Goal: Information Seeking & Learning: Learn about a topic

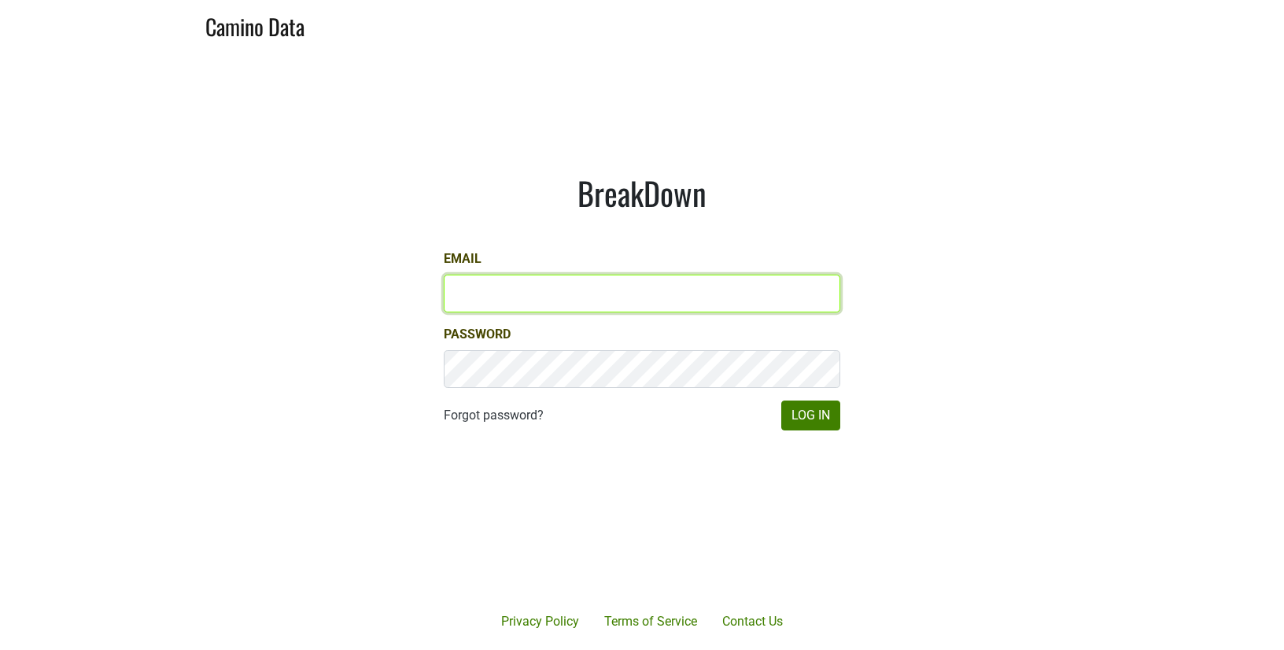
click at [499, 299] on input "Email" at bounding box center [642, 294] width 397 height 38
type input "ellison@bellaoaks.com"
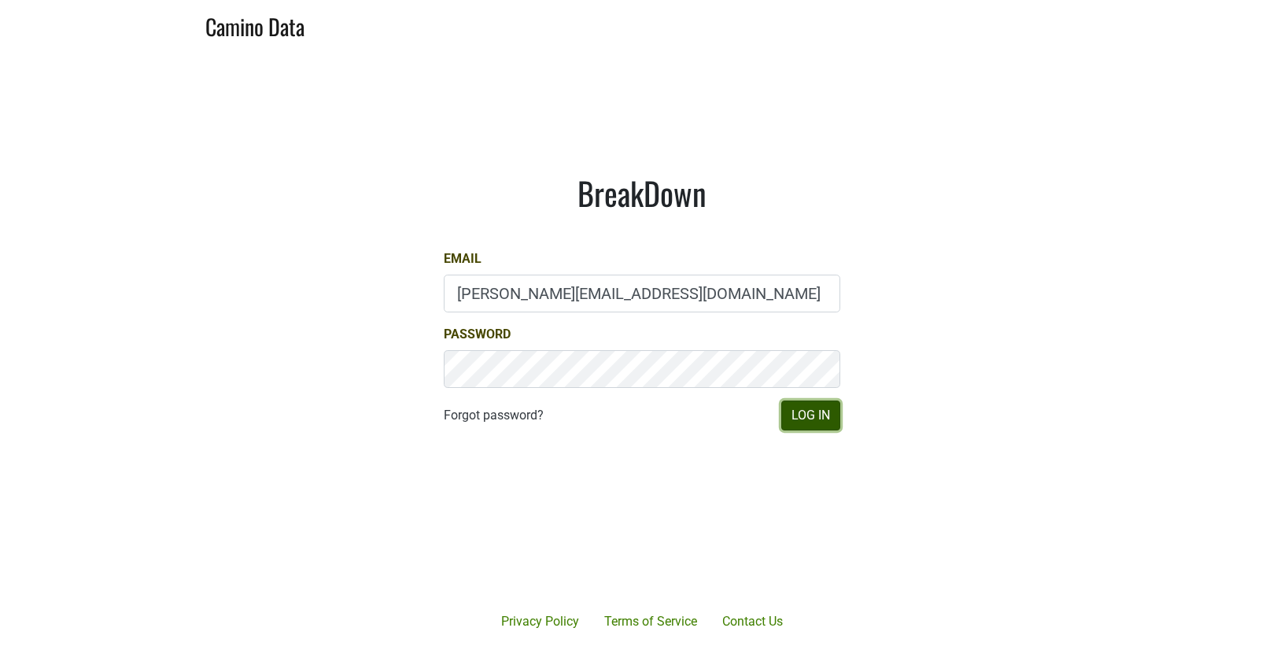
click at [807, 416] on button "Log In" at bounding box center [810, 416] width 59 height 30
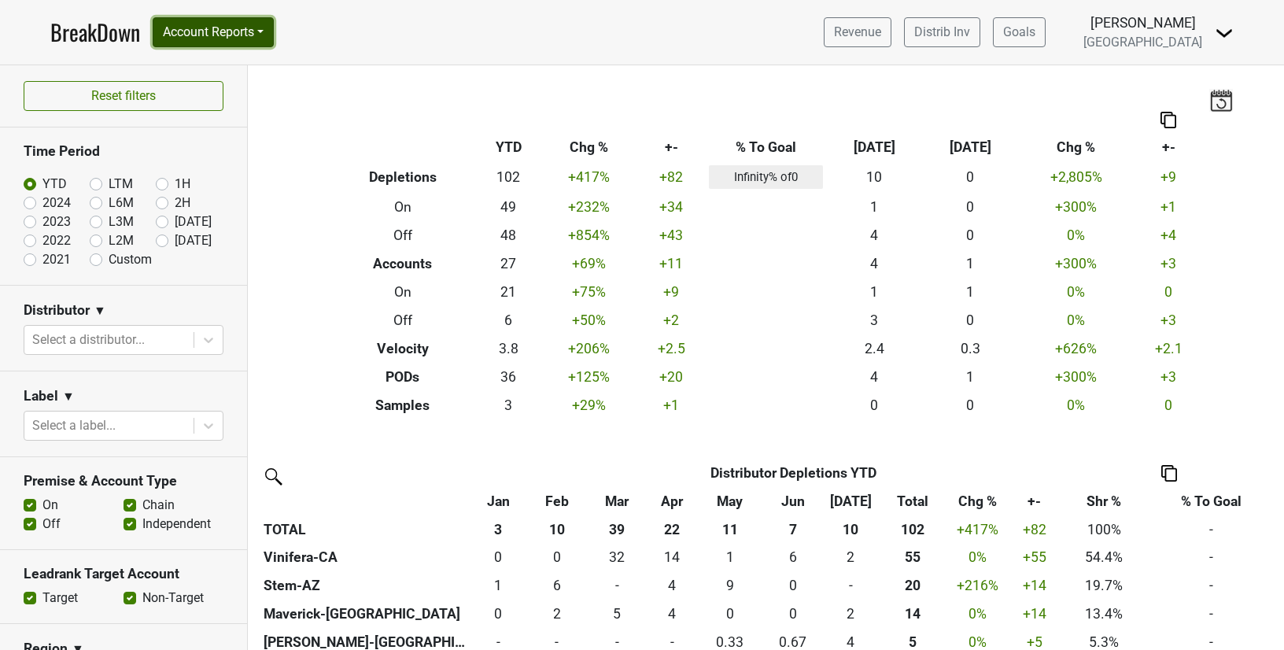
click at [250, 39] on button "Account Reports" at bounding box center [213, 32] width 121 height 30
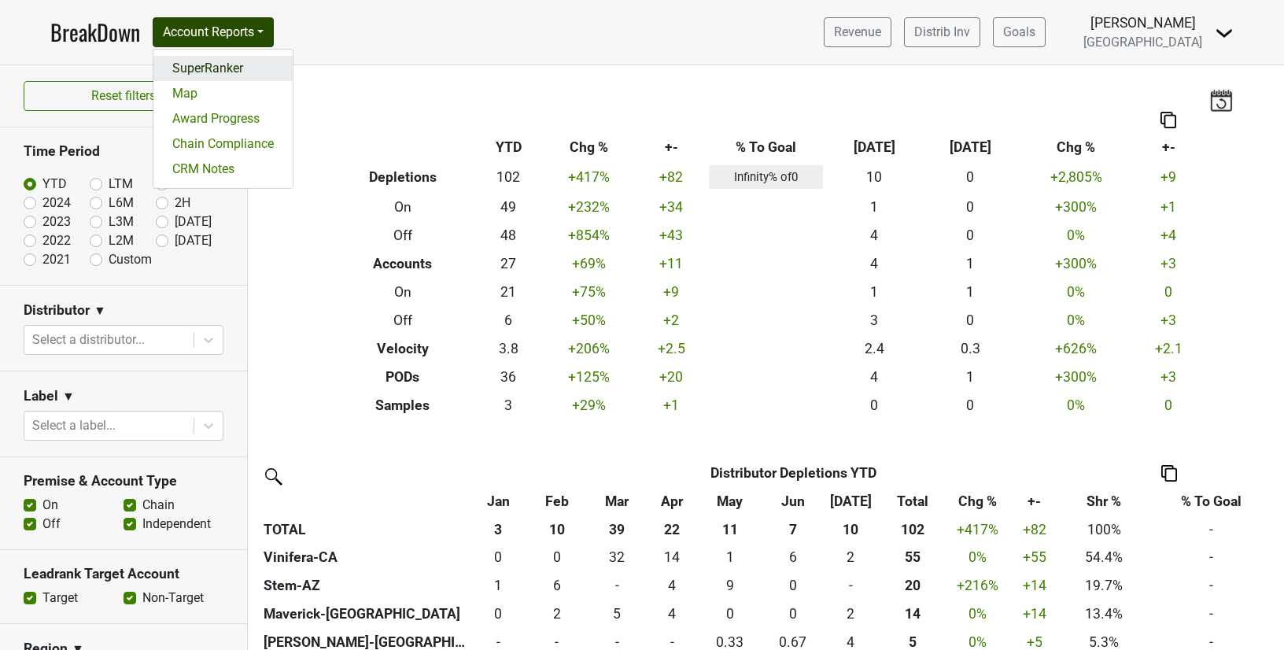
click at [235, 61] on link "SuperRanker" at bounding box center [222, 68] width 139 height 25
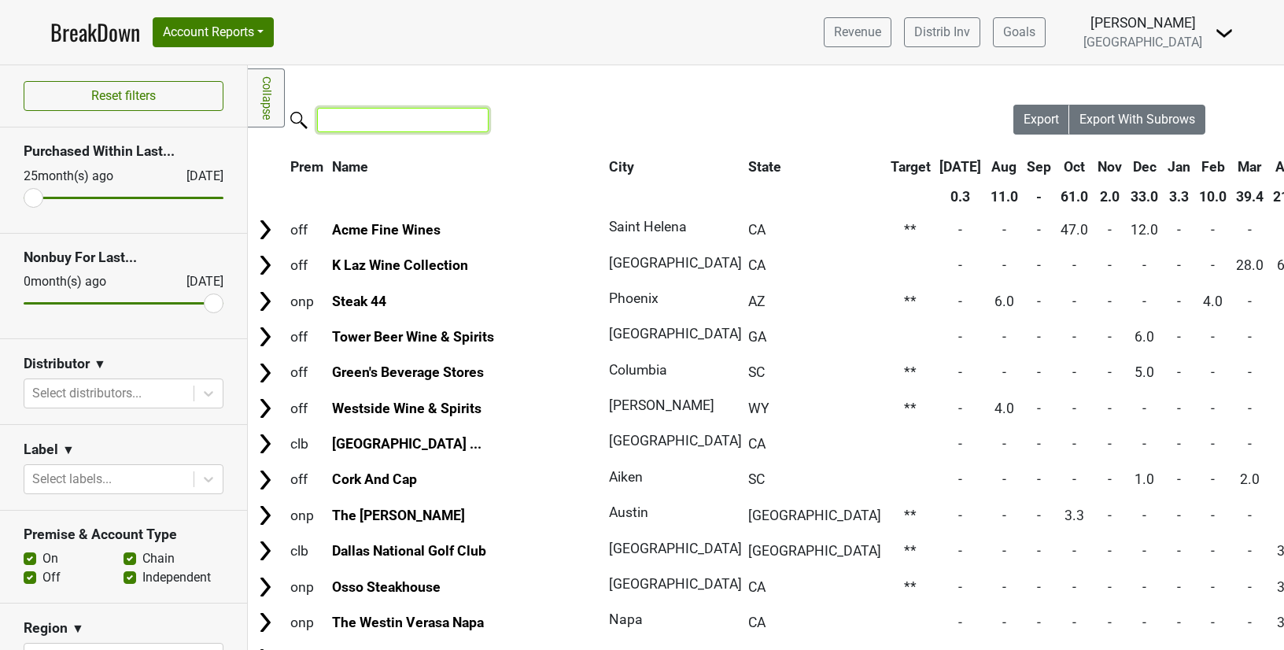
click at [408, 113] on input "search" at bounding box center [403, 120] width 172 height 24
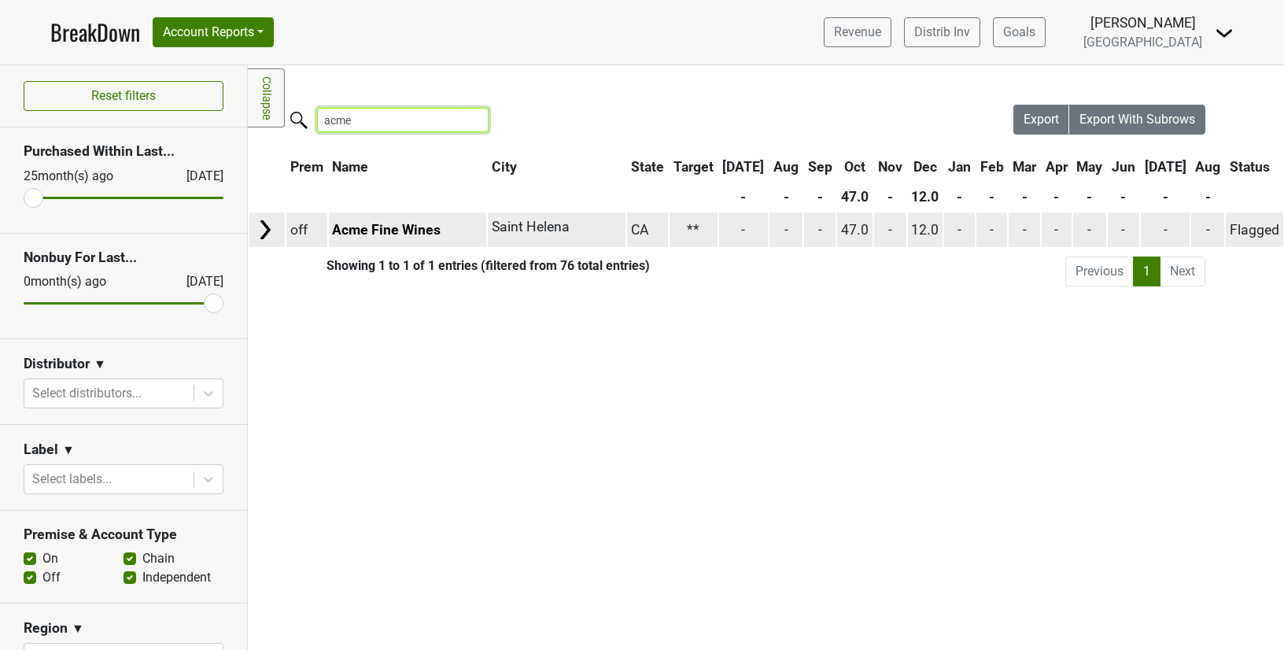
type input "acme"
click at [353, 220] on td "Acme Fine Wines" at bounding box center [408, 229] width 158 height 34
click at [269, 234] on img at bounding box center [265, 230] width 24 height 24
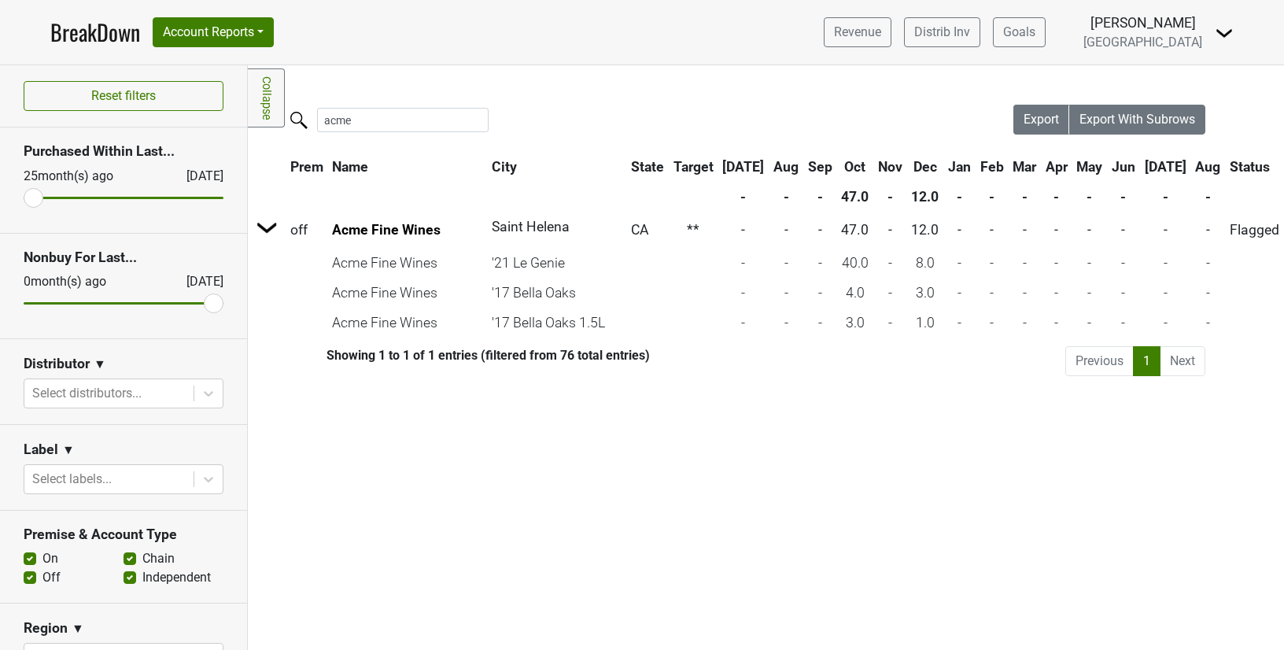
click at [109, 33] on link "BreakDown" at bounding box center [95, 32] width 90 height 33
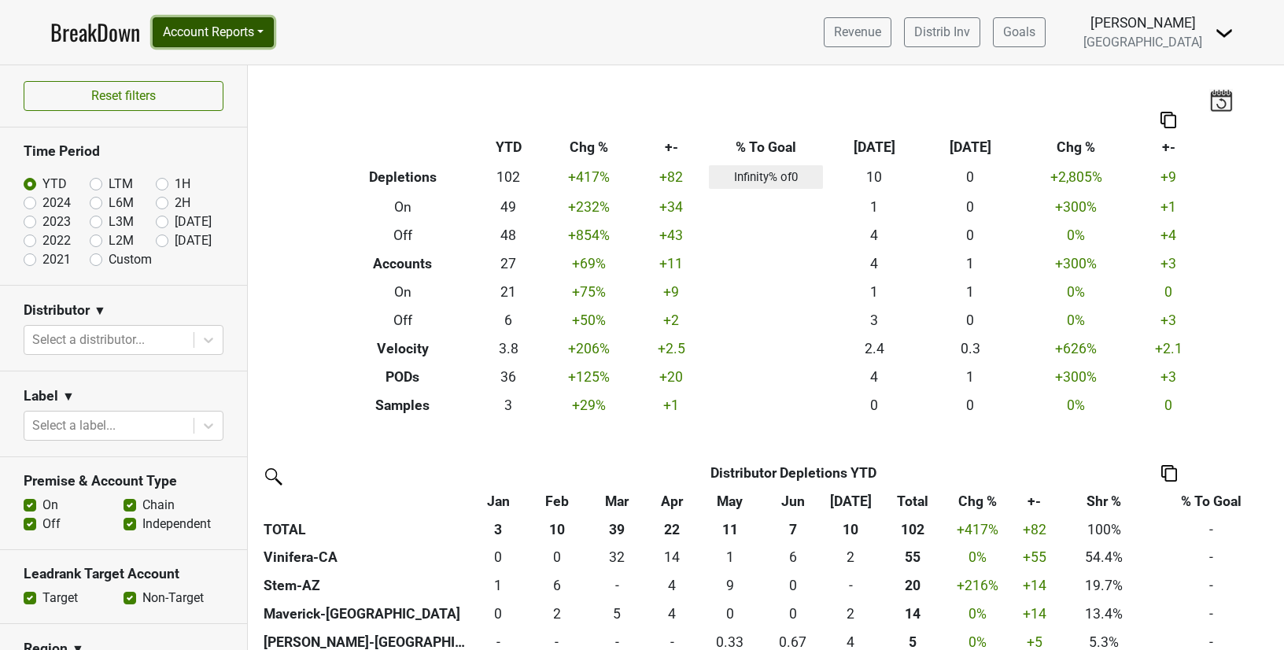
click at [251, 38] on button "Account Reports" at bounding box center [213, 32] width 121 height 30
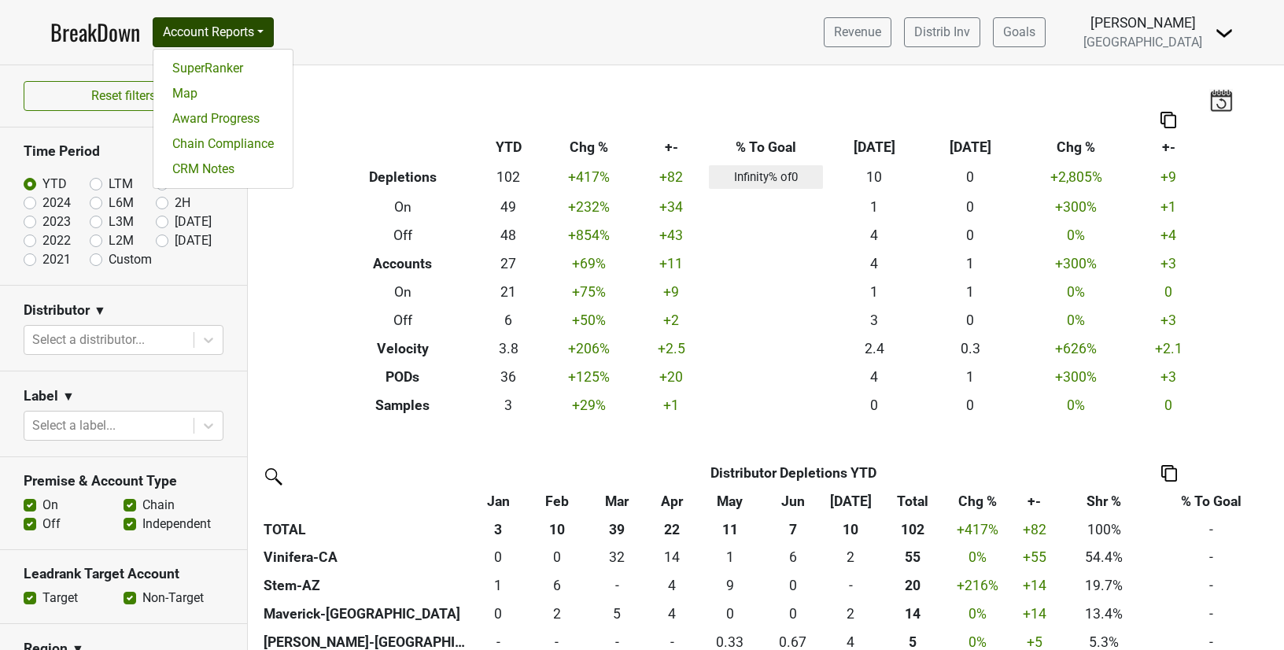
click at [332, 39] on nav "BreakDown Account Reports SuperRanker Map Award Progress Chain Compliance CRM N…" at bounding box center [642, 32] width 1209 height 65
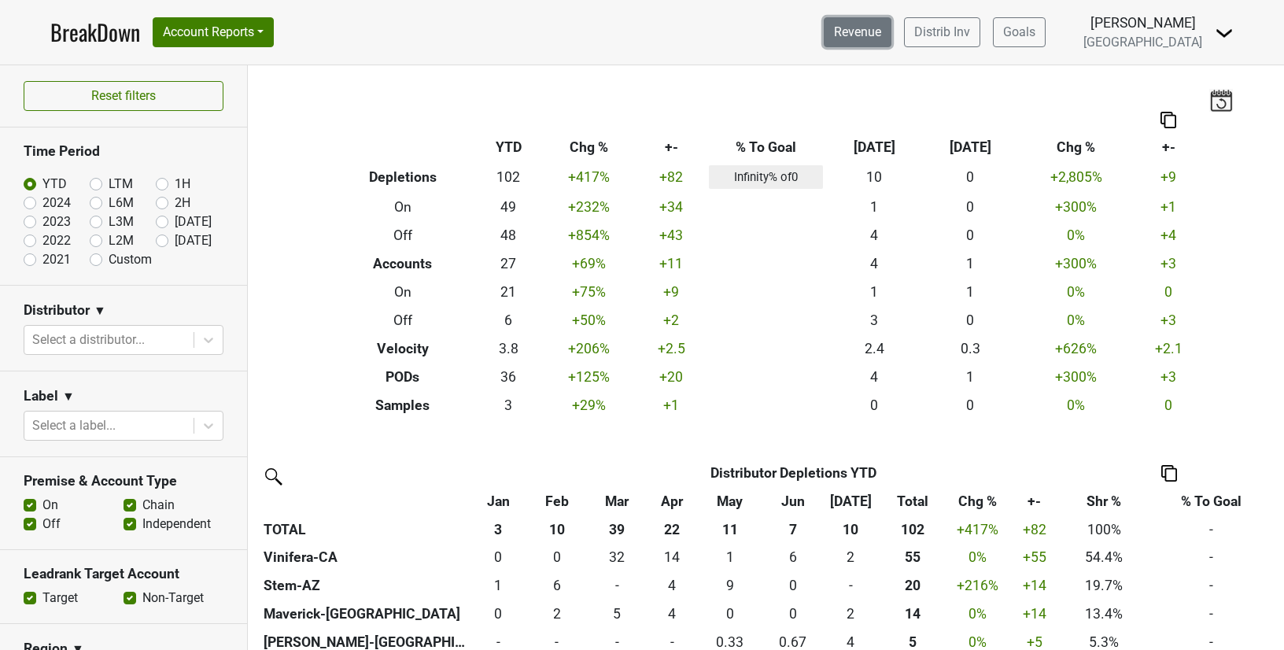
click at [892, 42] on link "Revenue" at bounding box center [858, 32] width 68 height 30
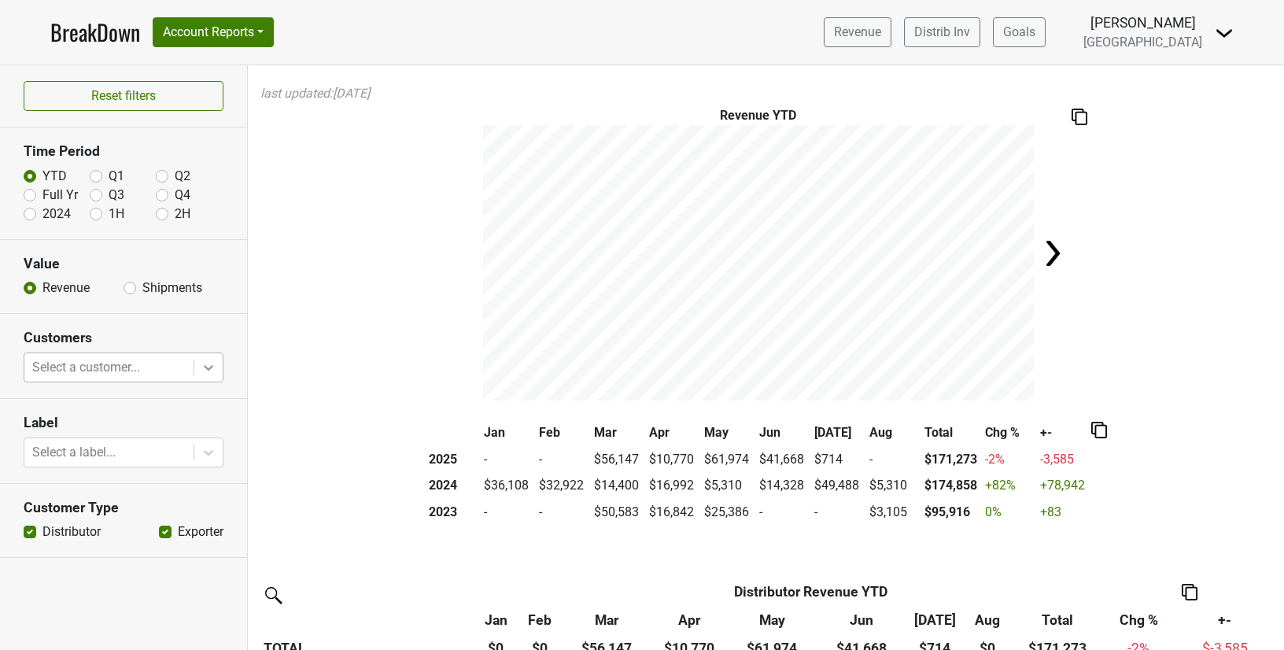
click at [216, 366] on icon at bounding box center [209, 368] width 16 height 16
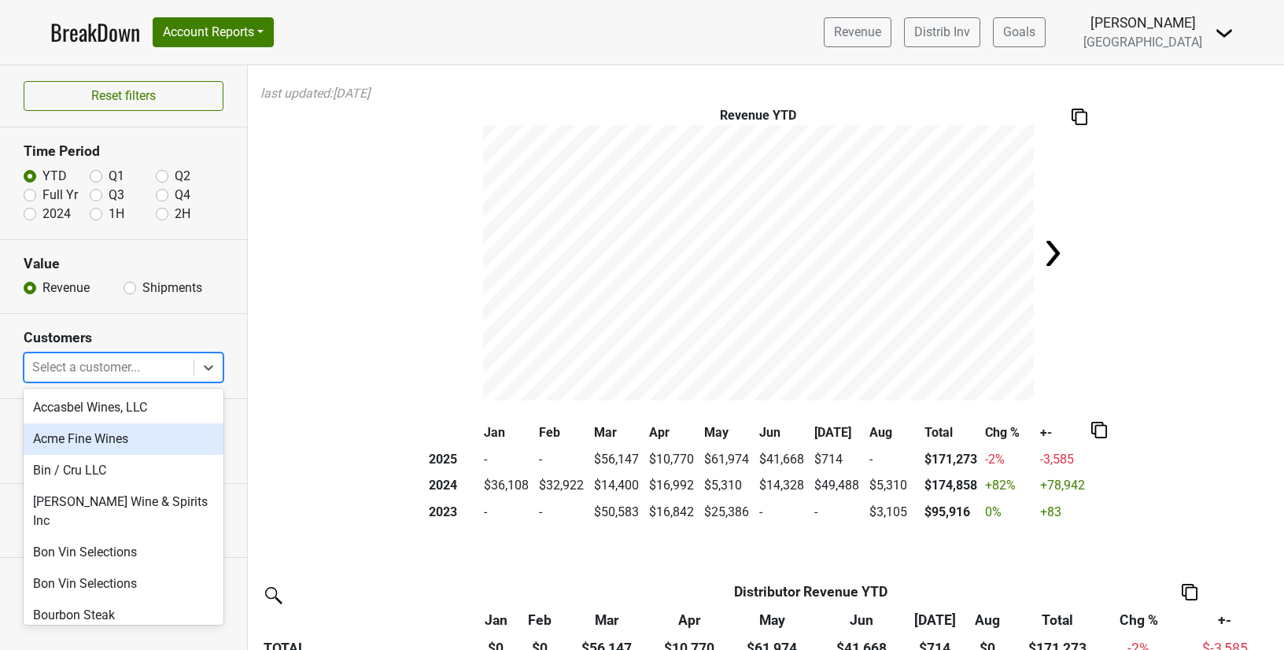
click at [116, 432] on div "Acme Fine Wines" at bounding box center [124, 438] width 200 height 31
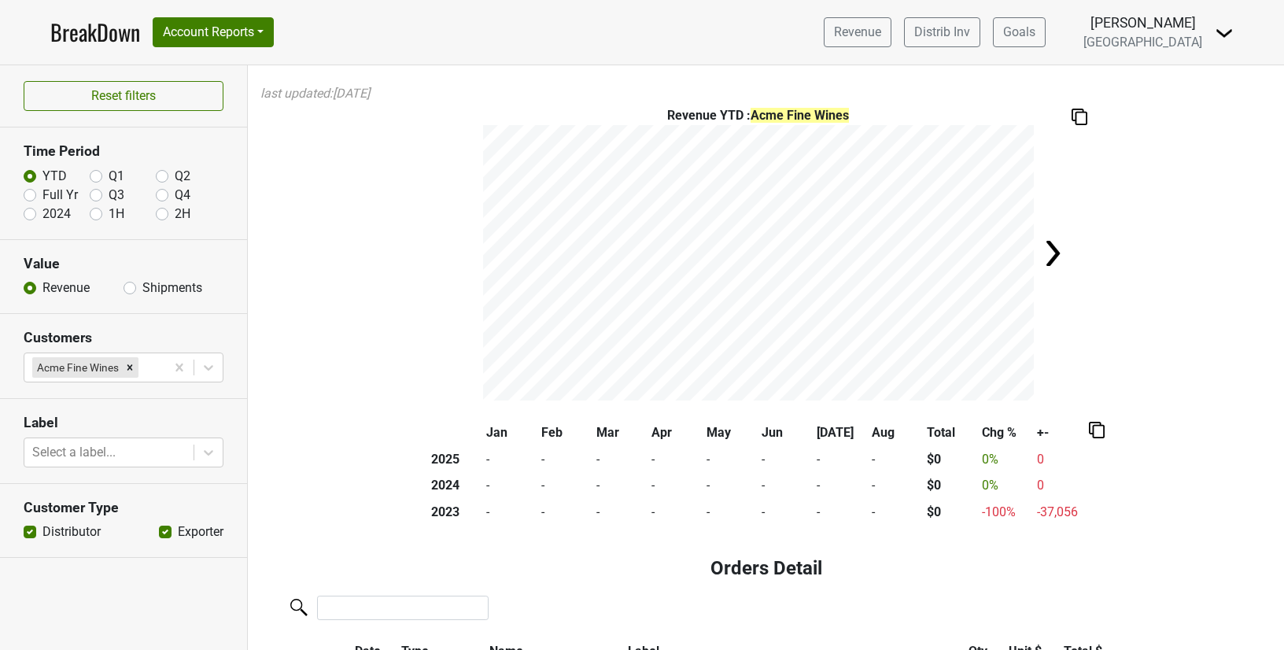
click at [359, 385] on div "Revenue YTD : Acme Fine Wines" at bounding box center [766, 253] width 1036 height 294
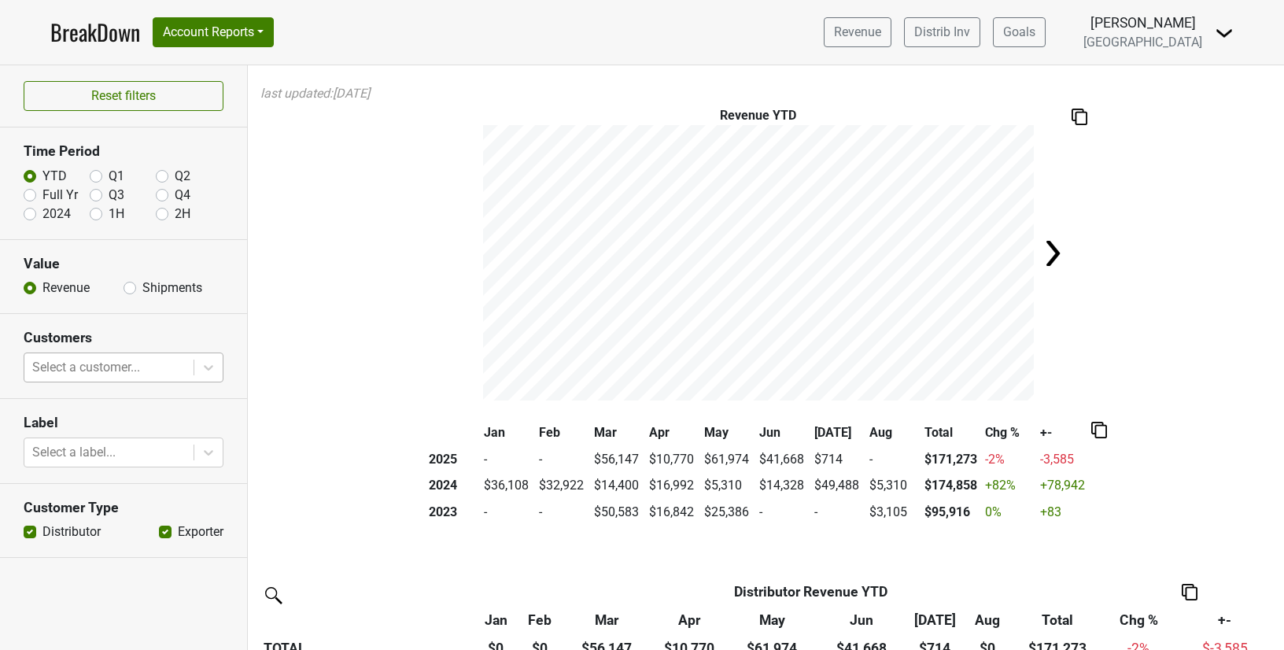
click at [139, 288] on div "Shipments" at bounding box center [174, 288] width 100 height 19
click at [199, 42] on button "Account Reports" at bounding box center [213, 32] width 121 height 30
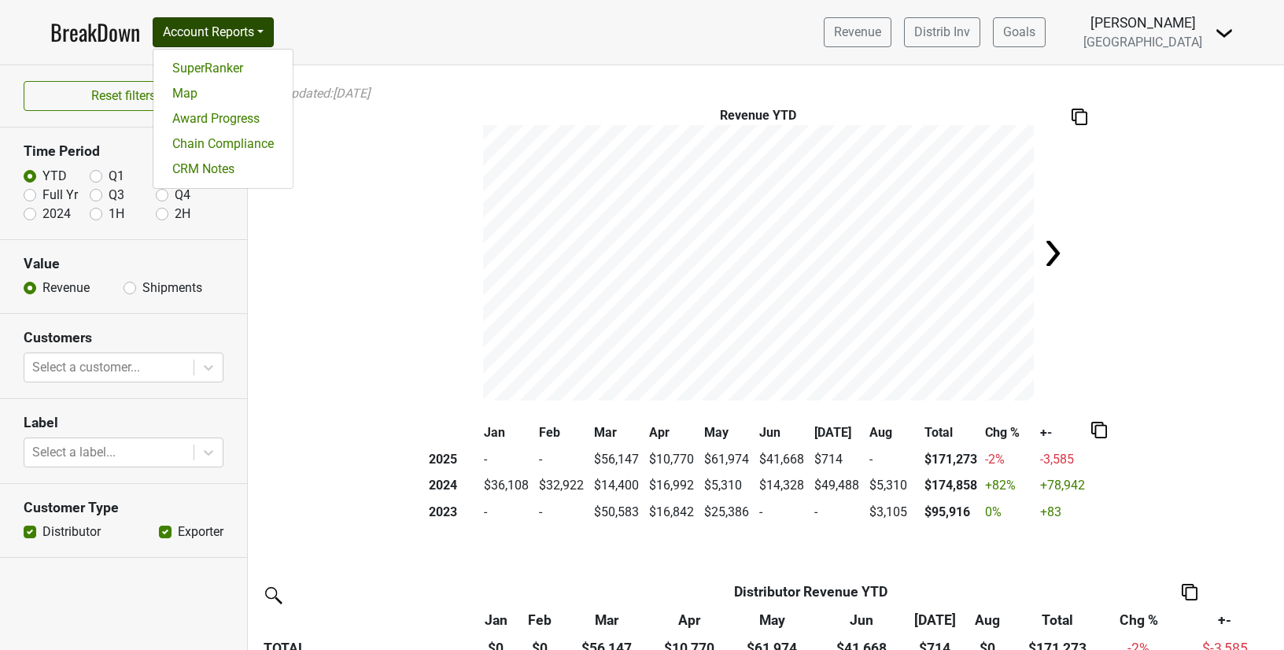
click at [877, 65] on nav "BreakDown Account Reports SuperRanker Map Award Progress Chain Compliance CRM N…" at bounding box center [642, 32] width 1209 height 65
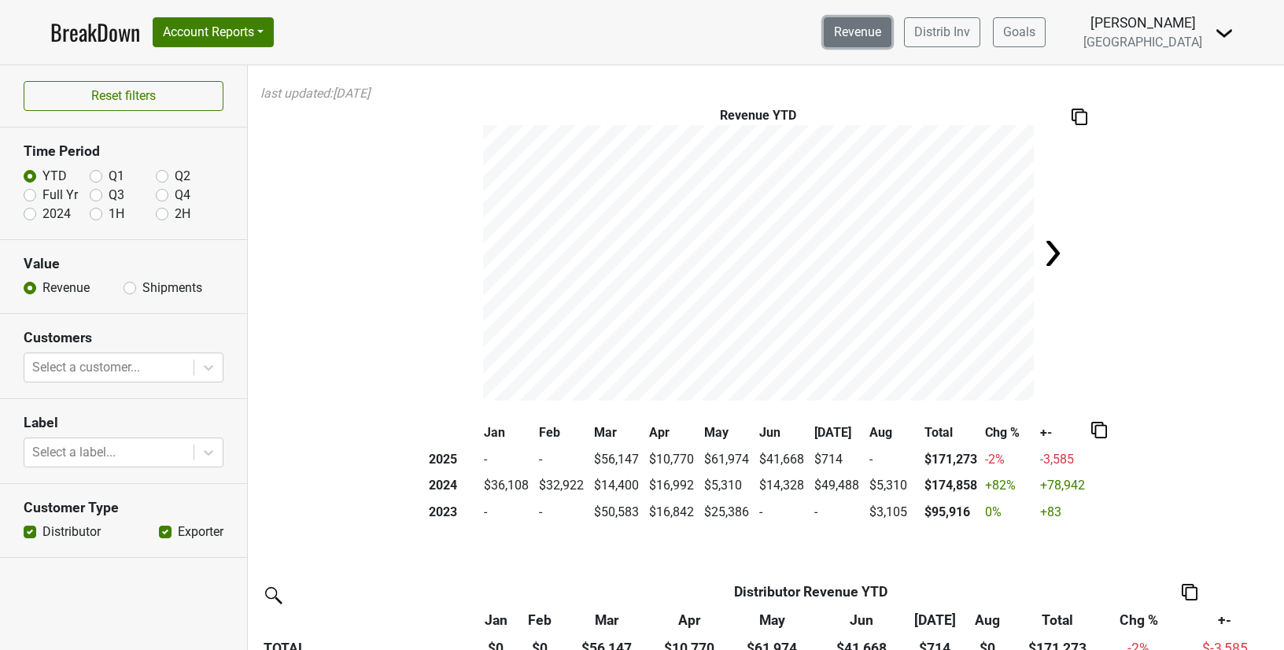
click at [874, 39] on link "Revenue" at bounding box center [858, 32] width 68 height 30
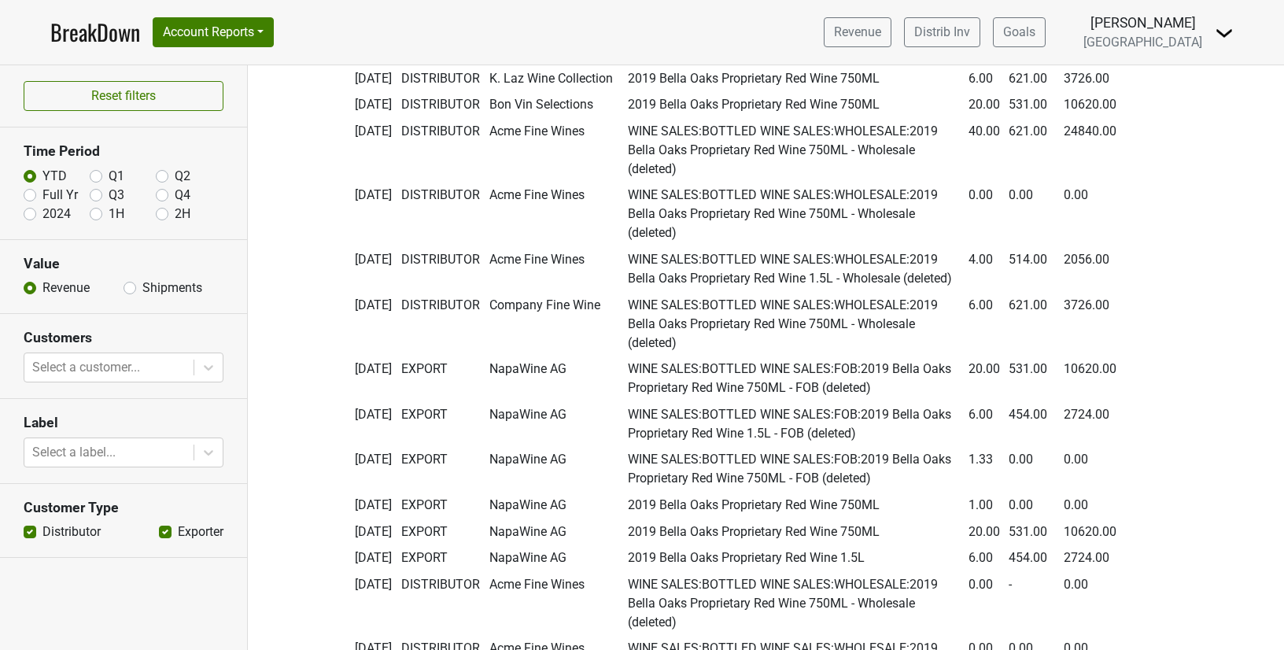
scroll to position [10385, 0]
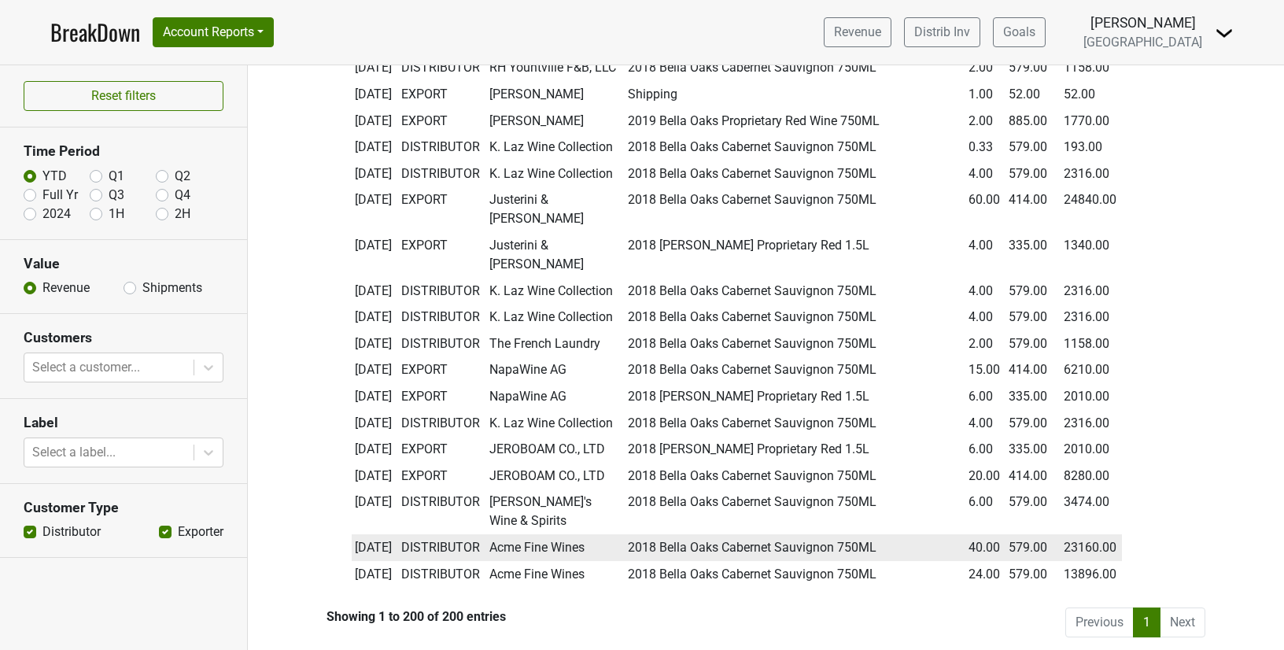
click at [481, 534] on td "DISTRIBUTOR" at bounding box center [441, 547] width 89 height 27
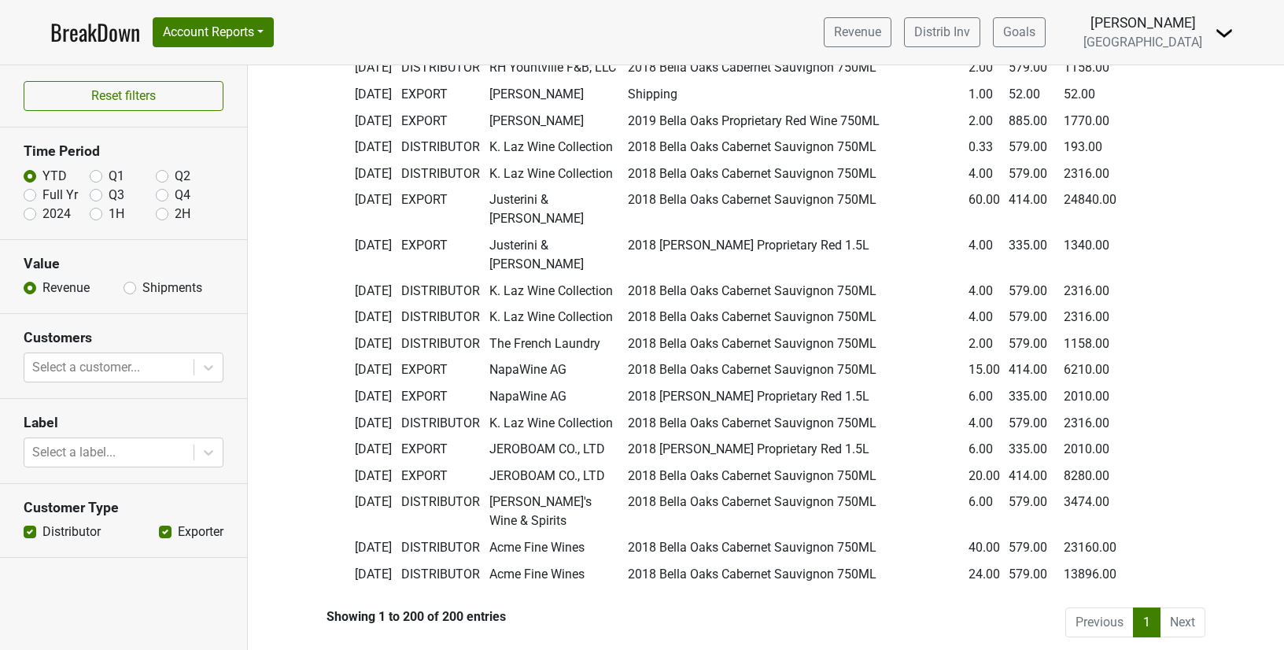
drag, startPoint x: 1201, startPoint y: 547, endPoint x: 1193, endPoint y: 600, distance: 53.3
click at [1183, 619] on li "Next" at bounding box center [1183, 622] width 45 height 30
drag, startPoint x: 1183, startPoint y: 619, endPoint x: 1158, endPoint y: 603, distance: 29.5
click at [1183, 618] on li "Next" at bounding box center [1183, 622] width 45 height 30
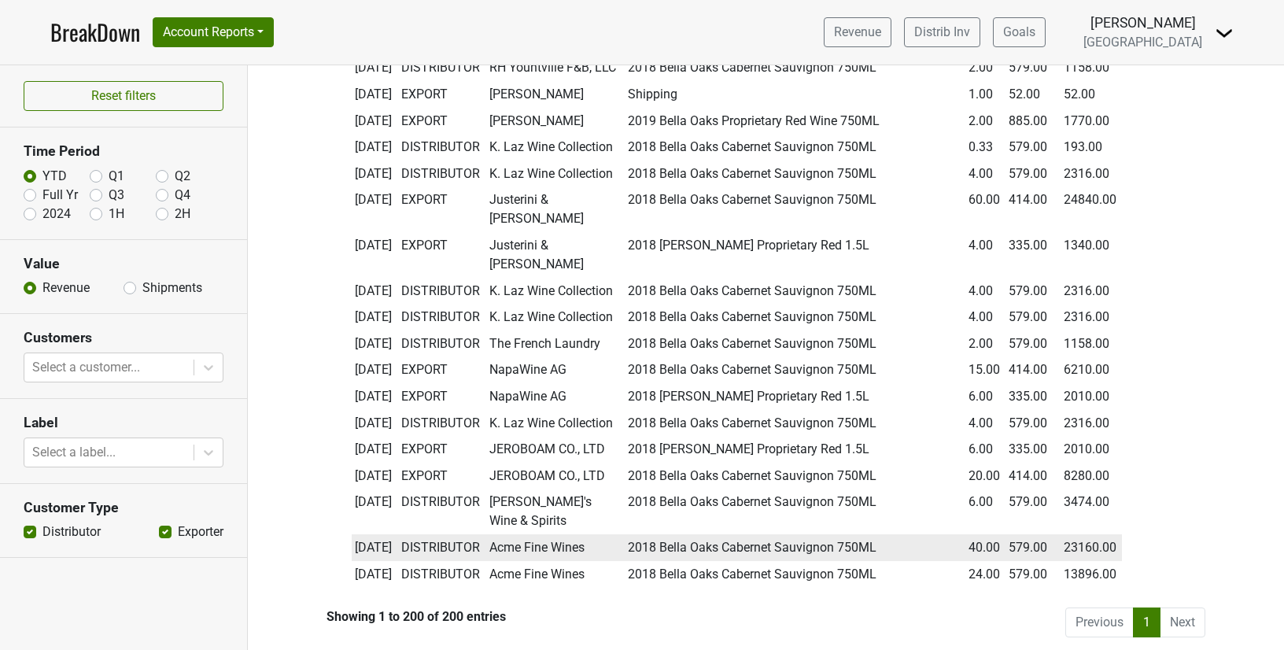
click at [443, 534] on td "DISTRIBUTOR" at bounding box center [441, 547] width 89 height 27
click at [558, 534] on td "Acme Fine Wines" at bounding box center [555, 547] width 138 height 27
click at [668, 534] on td "2018 Bella Oaks Cabernet Sauvignon 750ML" at bounding box center [794, 547] width 341 height 27
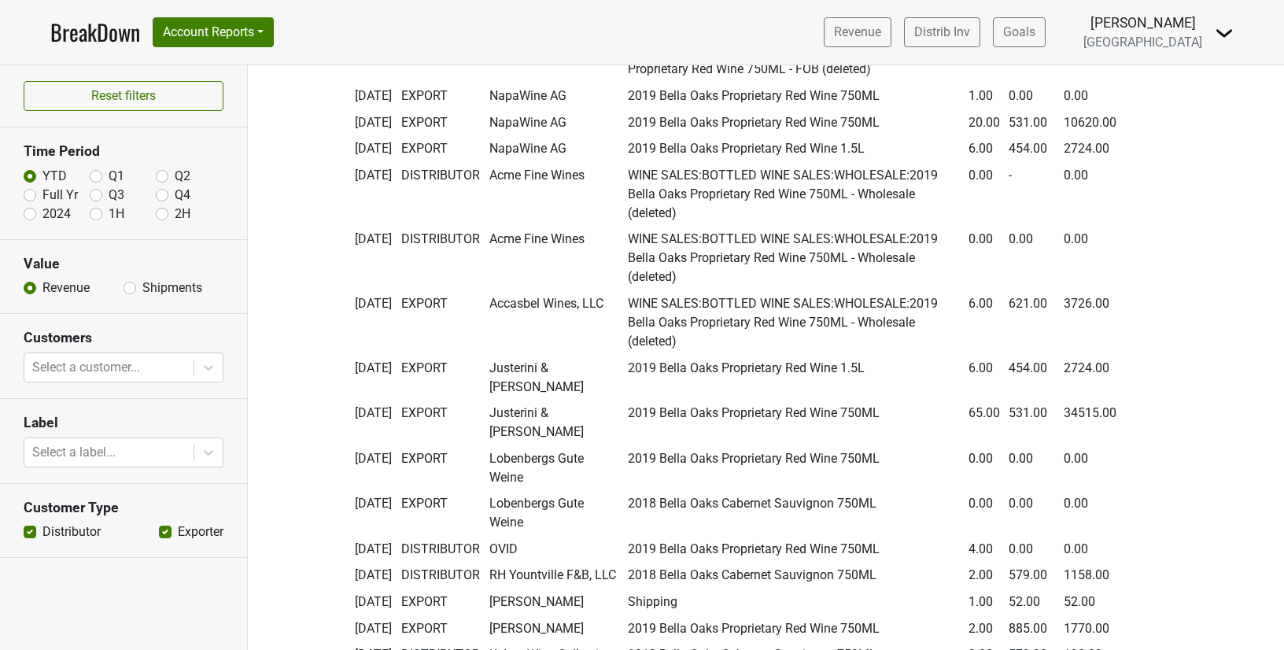
scroll to position [9796, 0]
